Goal: Task Accomplishment & Management: Complete application form

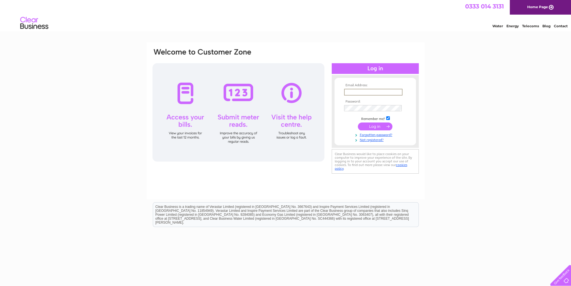
click at [346, 91] on input "text" at bounding box center [373, 92] width 58 height 7
type input "[EMAIL_ADDRESS][DOMAIN_NAME]"
click at [373, 125] on input "submit" at bounding box center [375, 126] width 35 height 8
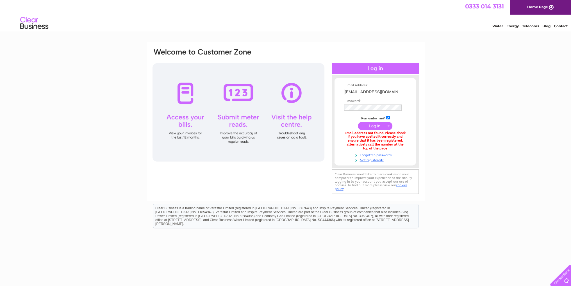
click at [371, 154] on link "Forgotten password?" at bounding box center [376, 154] width 64 height 5
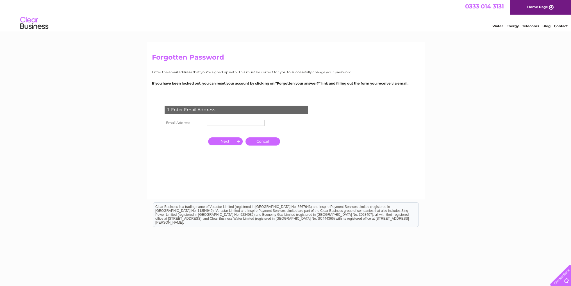
click at [209, 123] on input "text" at bounding box center [236, 123] width 58 height 6
type input "[EMAIL_ADDRESS][DOMAIN_NAME]"
click at [223, 140] on input "button" at bounding box center [225, 141] width 35 height 8
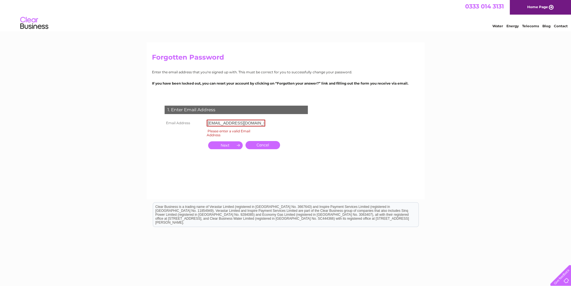
click at [224, 145] on input "button" at bounding box center [225, 145] width 35 height 8
click at [169, 110] on div "1. Enter Email Address" at bounding box center [236, 110] width 143 height 8
click at [219, 125] on input "[EMAIL_ADDRESS][DOMAIN_NAME]" at bounding box center [236, 123] width 58 height 7
click at [238, 144] on input "button" at bounding box center [225, 145] width 35 height 8
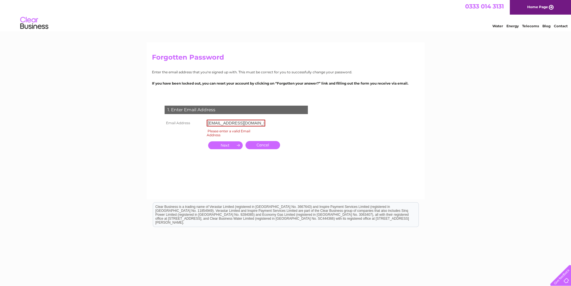
click at [261, 145] on link "Cancel" at bounding box center [263, 145] width 35 height 8
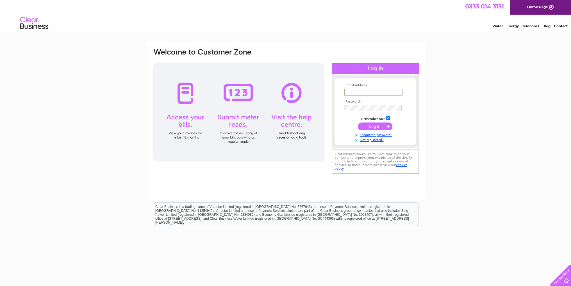
click at [345, 91] on input "text" at bounding box center [373, 92] width 58 height 7
type input "[EMAIL_ADDRESS][DOMAIN_NAME]"
click at [369, 139] on link "Not registered?" at bounding box center [376, 138] width 64 height 5
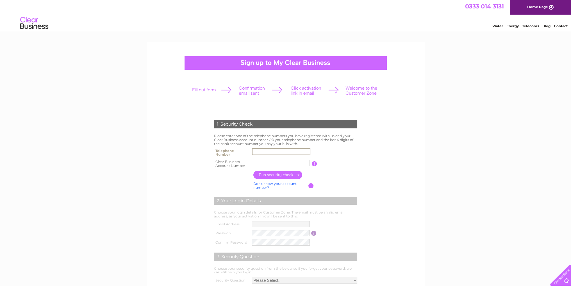
click at [253, 152] on input "text" at bounding box center [281, 151] width 58 height 7
type input "01623402509"
click at [253, 162] on input "text" at bounding box center [281, 163] width 58 height 7
type input "403432"
click at [278, 173] on input "button" at bounding box center [277, 175] width 49 height 8
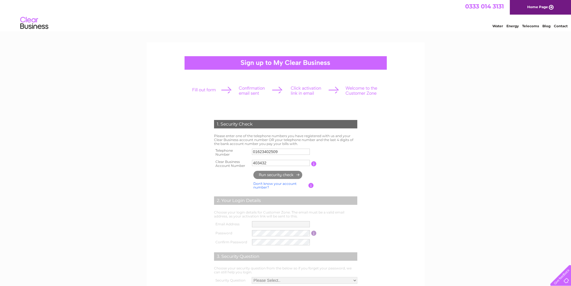
type input "**********"
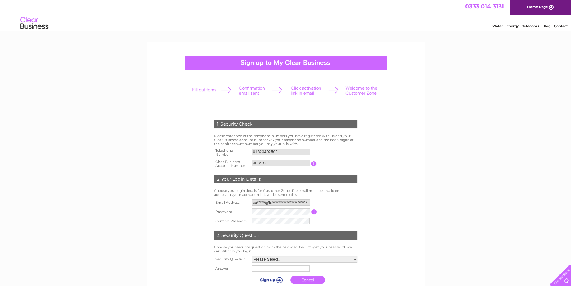
click at [313, 211] on input "button" at bounding box center [314, 211] width 5 height 5
click at [354, 258] on select "Please Select.. In what town or city was your first job? In what town or city d…" at bounding box center [305, 259] width 106 height 7
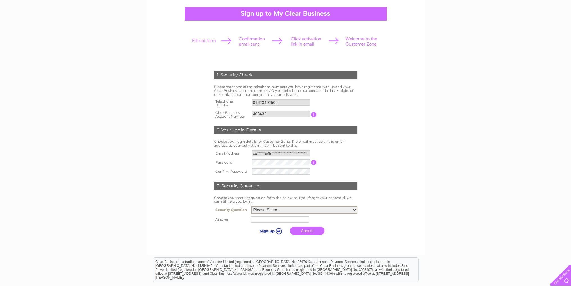
scroll to position [52, 0]
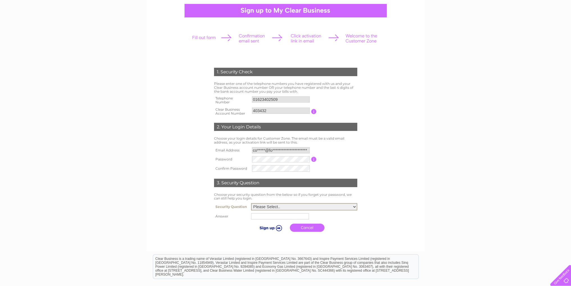
click at [354, 206] on select "Please Select.. In what town or city was your first job? In what town or city d…" at bounding box center [304, 206] width 106 height 7
select select "2"
click at [251, 203] on select "Please Select.. In what town or city was your first job? In what town or city d…" at bounding box center [304, 206] width 106 height 7
click at [253, 216] on input "text" at bounding box center [281, 216] width 58 height 7
type input "Mansfield"
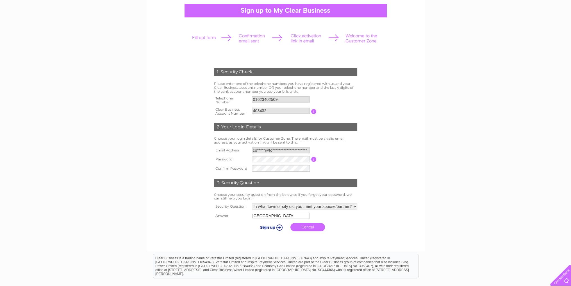
click at [280, 227] on input "submit" at bounding box center [270, 227] width 35 height 8
